Goal: Navigation & Orientation: Go to known website

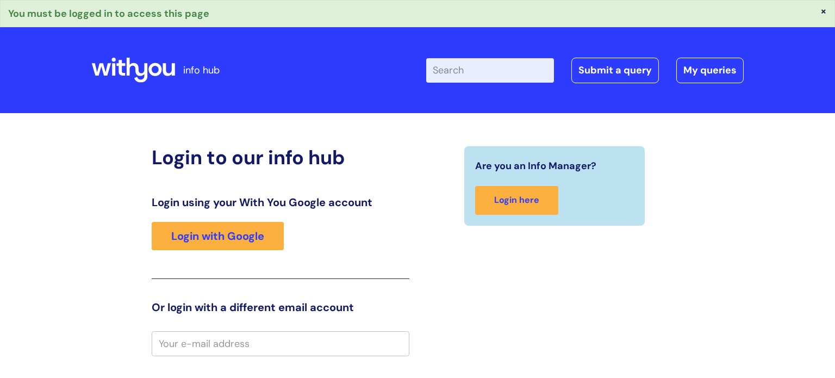
click at [323, 351] on input "email" at bounding box center [281, 343] width 258 height 25
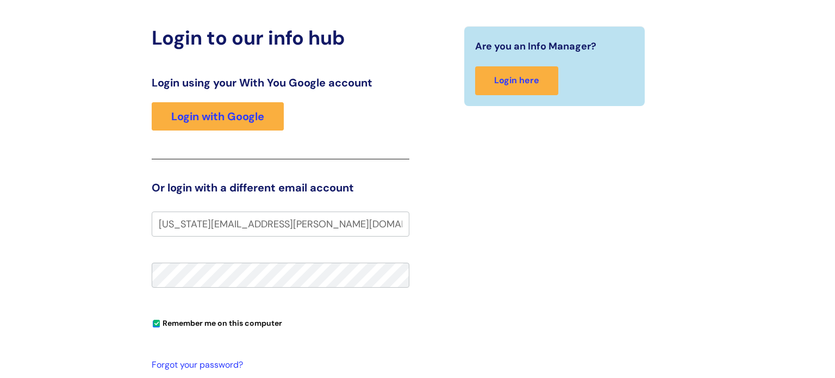
scroll to position [130, 0]
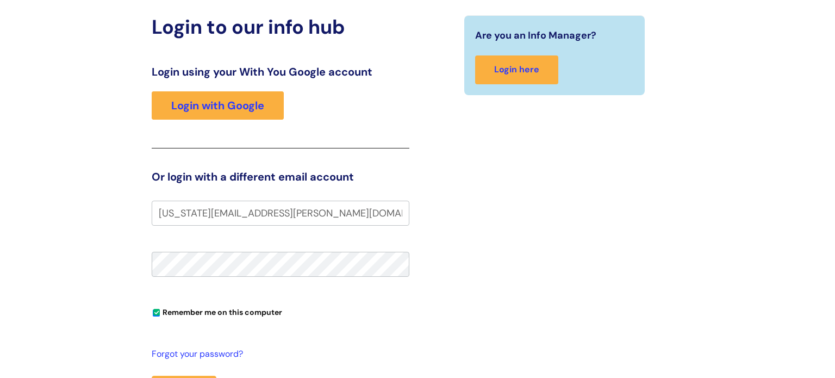
type input "[US_STATE][EMAIL_ADDRESS][PERSON_NAME][DOMAIN_NAME]"
click at [254, 122] on div "Login using your With You Google account Login with Google" at bounding box center [281, 106] width 258 height 83
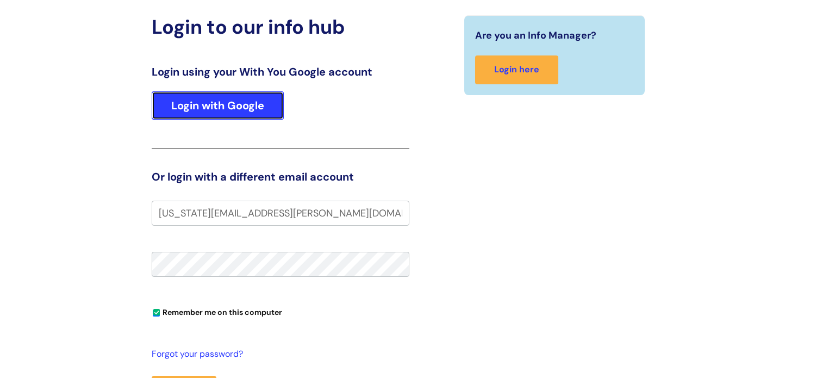
click at [255, 116] on link "Login with Google" at bounding box center [218, 105] width 132 height 28
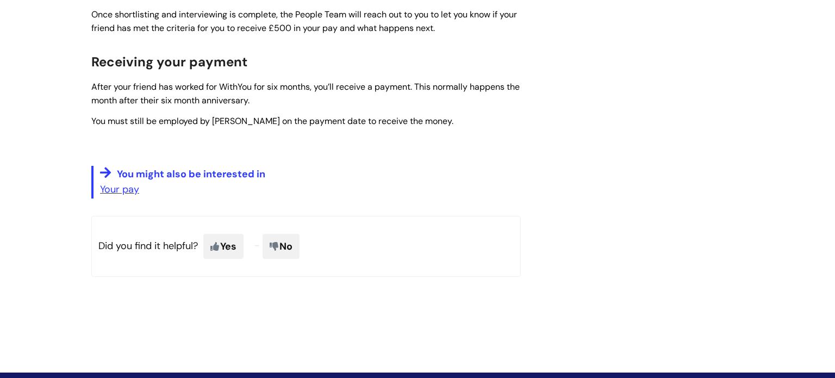
scroll to position [522, 0]
